Goal: Information Seeking & Learning: Find specific fact

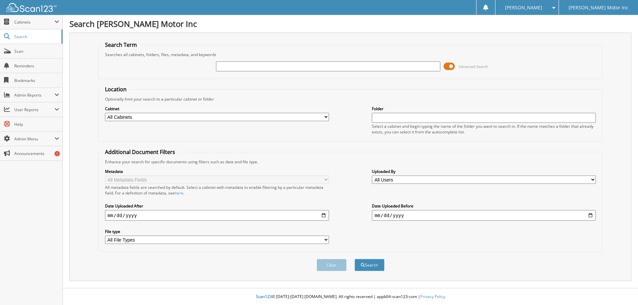
click at [247, 66] on input "text" at bounding box center [328, 66] width 224 height 10
type input "155926"
click at [354, 259] on button "Search" at bounding box center [369, 265] width 30 height 12
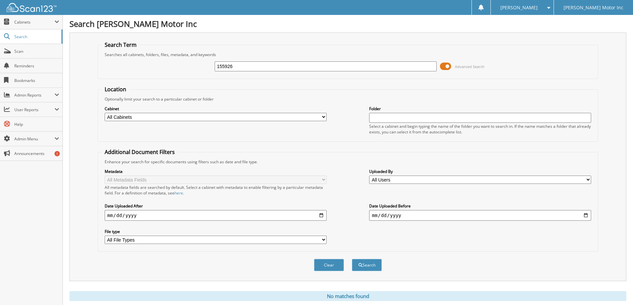
click at [267, 70] on input "155926" at bounding box center [326, 66] width 222 height 10
type input "1"
type input "155755"
click at [352, 259] on button "Search" at bounding box center [367, 265] width 30 height 12
